Goal: Navigation & Orientation: Find specific page/section

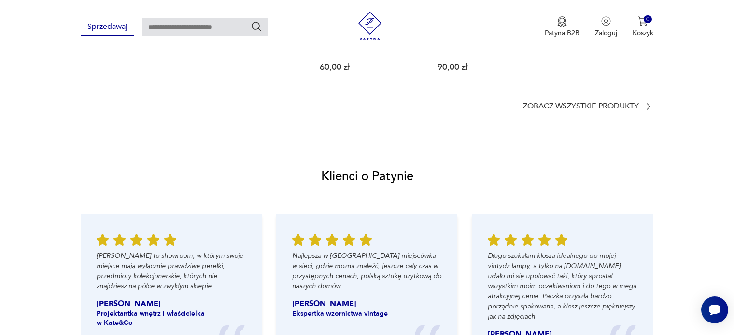
scroll to position [965, 0]
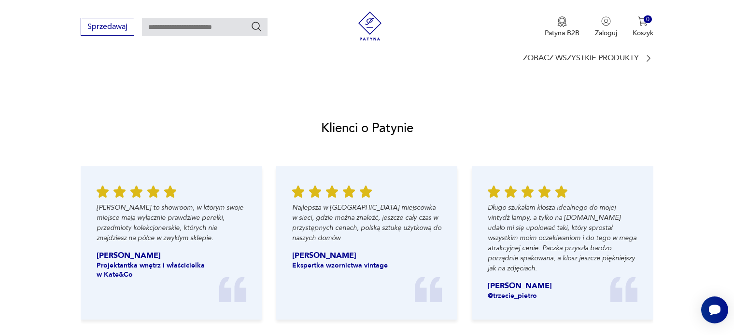
click at [281, 126] on div "Klienci o Patynie [PERSON_NAME] to showroom, w którym swoje miejsce mają wyłącz…" at bounding box center [367, 222] width 734 height 272
click at [372, 19] on img at bounding box center [369, 26] width 29 height 29
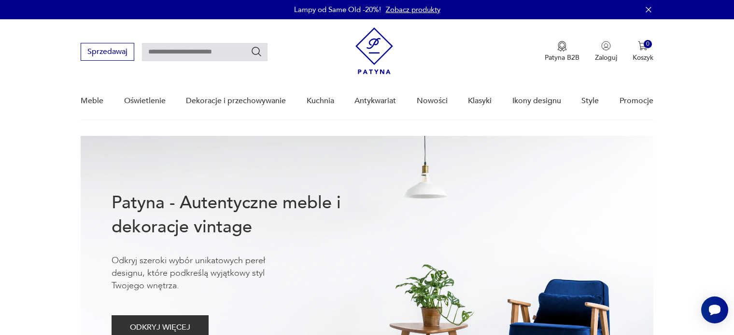
click at [245, 199] on h1 "Patyna - Autentyczne meble i dekoracje vintage" at bounding box center [242, 215] width 261 height 48
drag, startPoint x: 256, startPoint y: 201, endPoint x: 301, endPoint y: 201, distance: 44.9
click at [301, 201] on h1 "Patyna - Autentyczne meble i dekoracje vintage" at bounding box center [242, 215] width 261 height 48
click at [319, 193] on h1 "Patyna - Autentyczne meble i dekoracje vintage" at bounding box center [242, 215] width 261 height 48
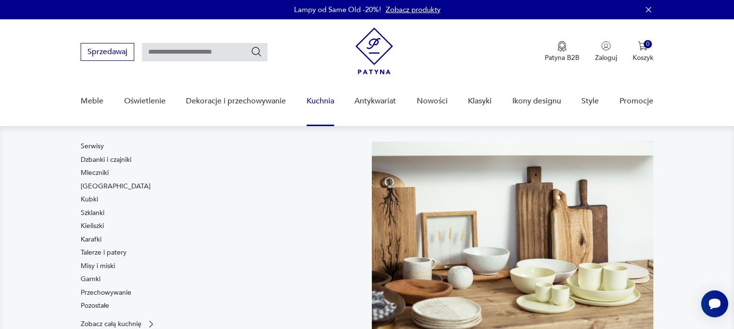
click at [322, 100] on link "Kuchnia" at bounding box center [321, 101] width 28 height 37
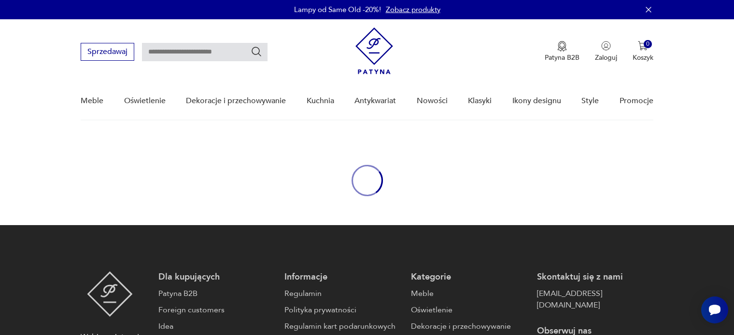
scroll to position [14, 0]
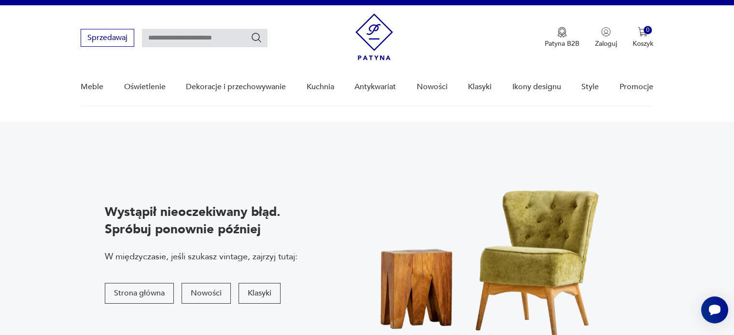
click at [218, 217] on p "Wystąpił nieoczekiwany błąd." at bounding box center [201, 212] width 193 height 17
